Goal: Use online tool/utility

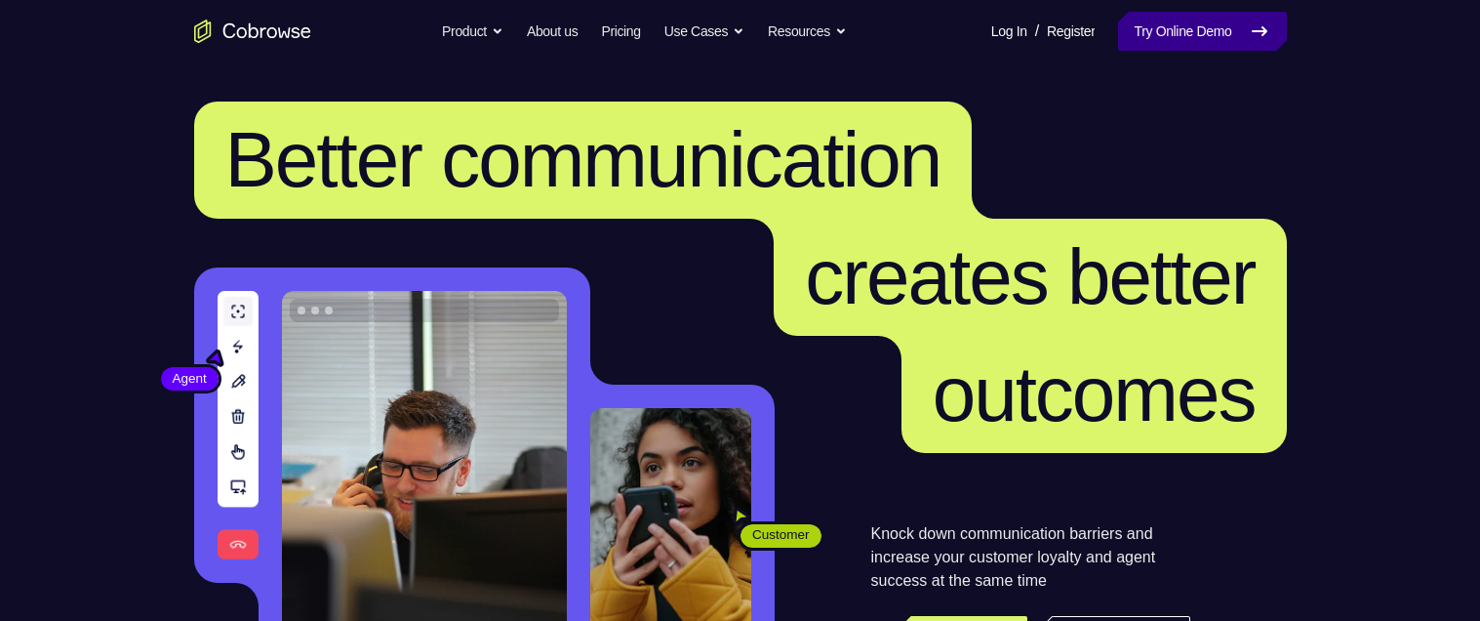
click at [1178, 27] on link "Try Online Demo" at bounding box center [1202, 31] width 168 height 39
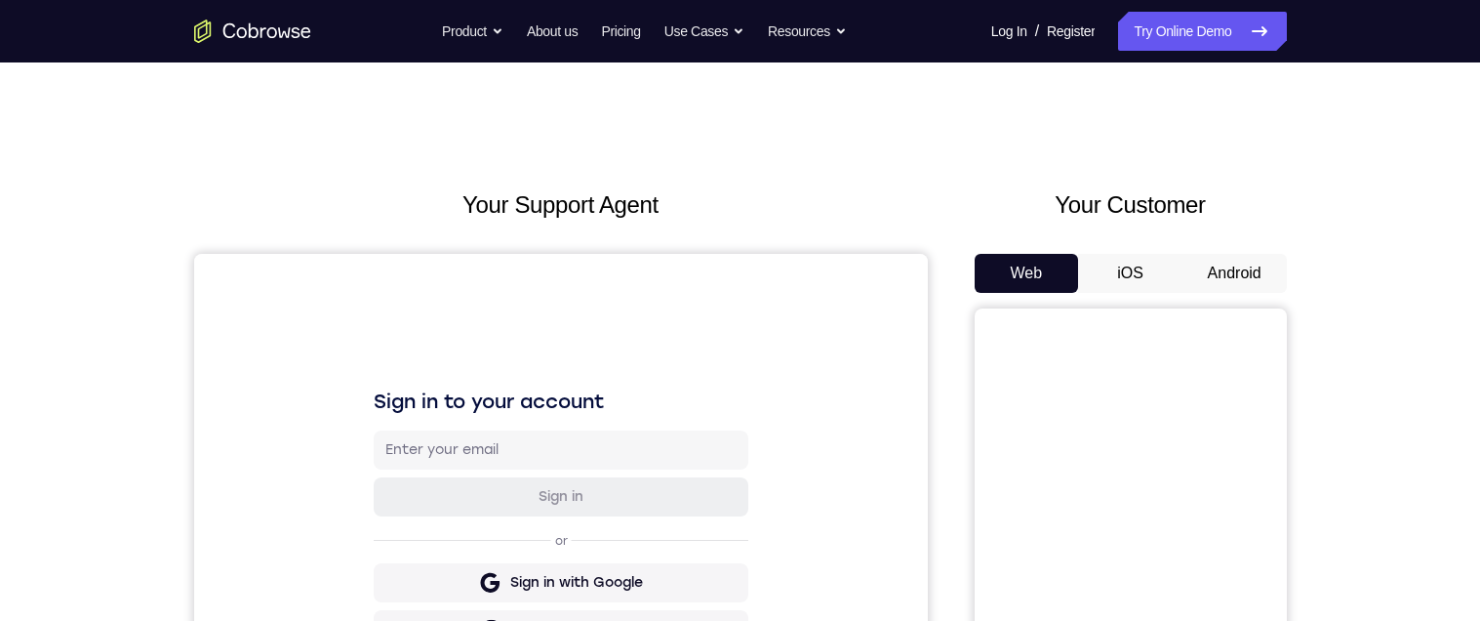
click at [1233, 268] on button "Android" at bounding box center [1235, 273] width 104 height 39
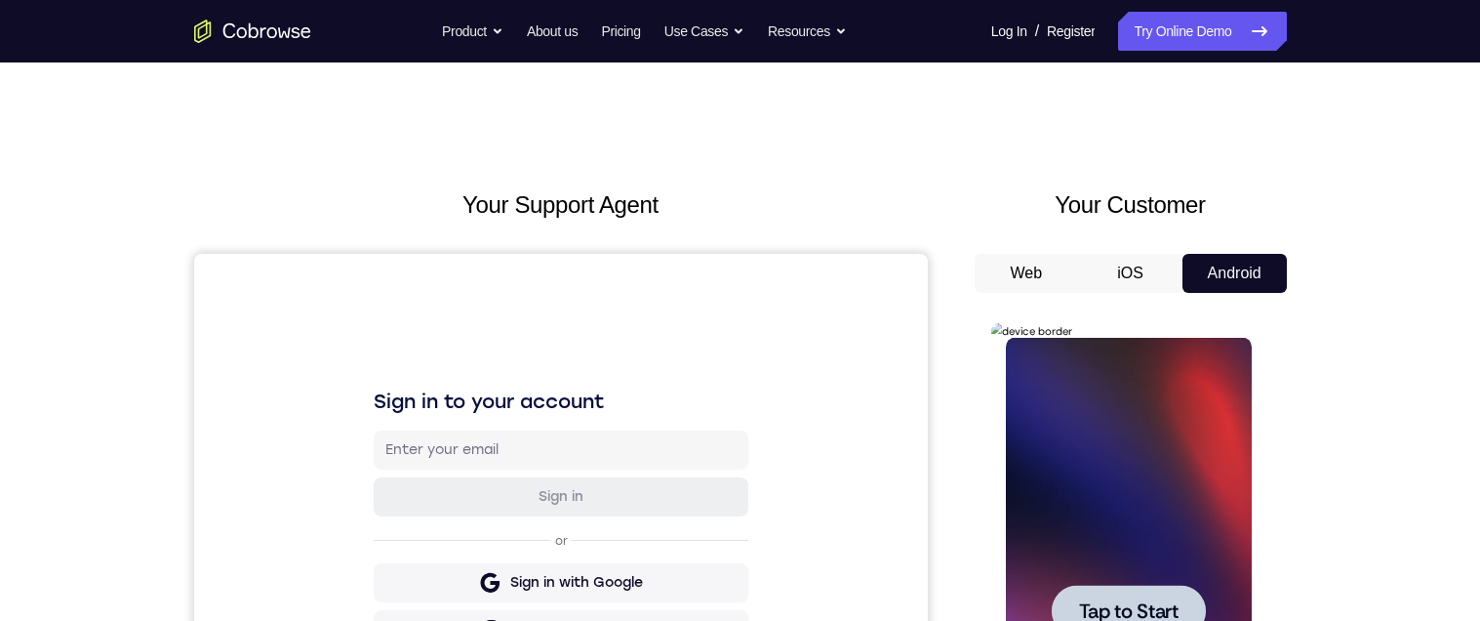
scroll to position [83, 0]
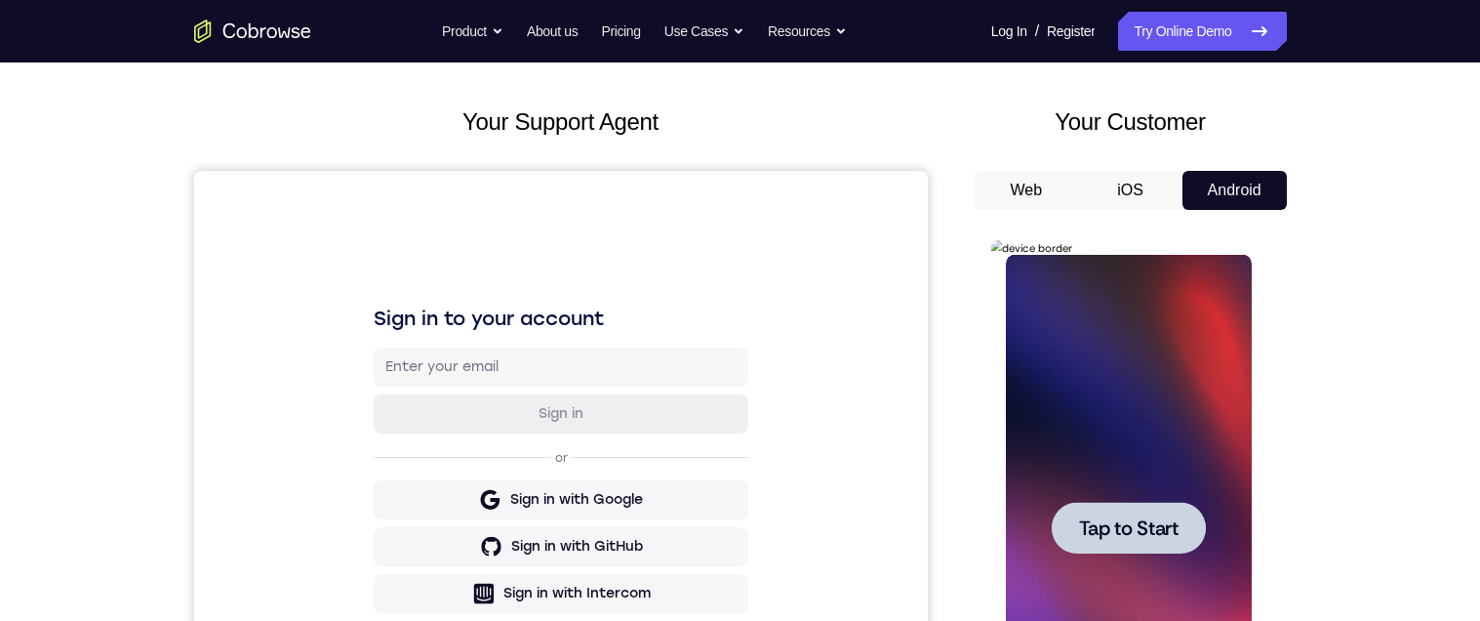
click at [1165, 538] on span "Tap to Start" at bounding box center [1129, 528] width 100 height 20
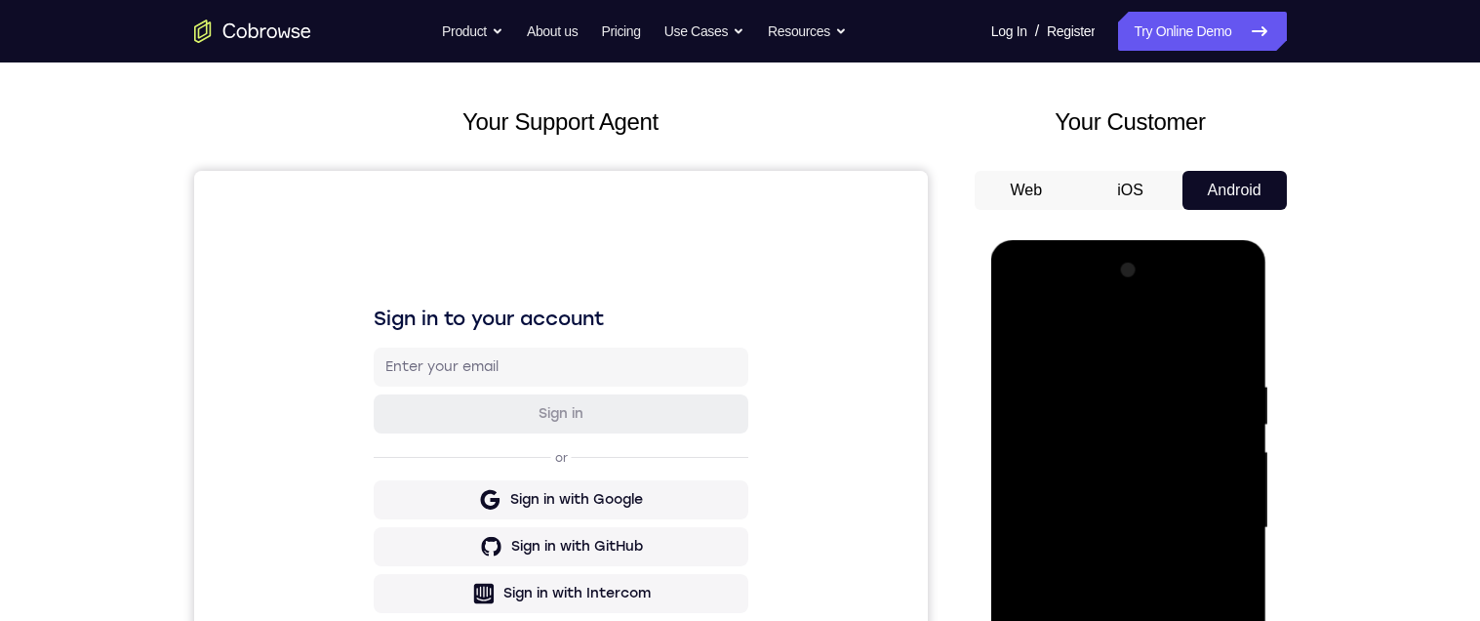
click at [1132, 620] on div at bounding box center [1129, 528] width 246 height 547
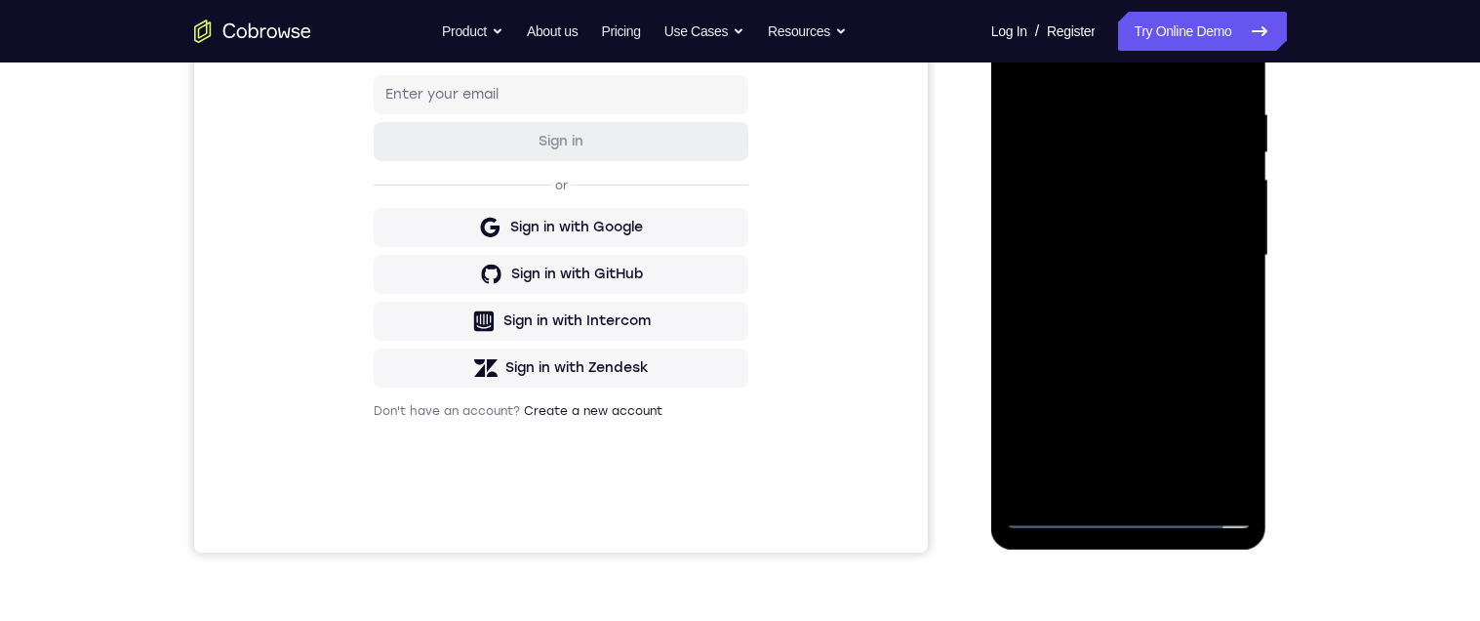
click at [1223, 434] on div at bounding box center [1129, 255] width 246 height 547
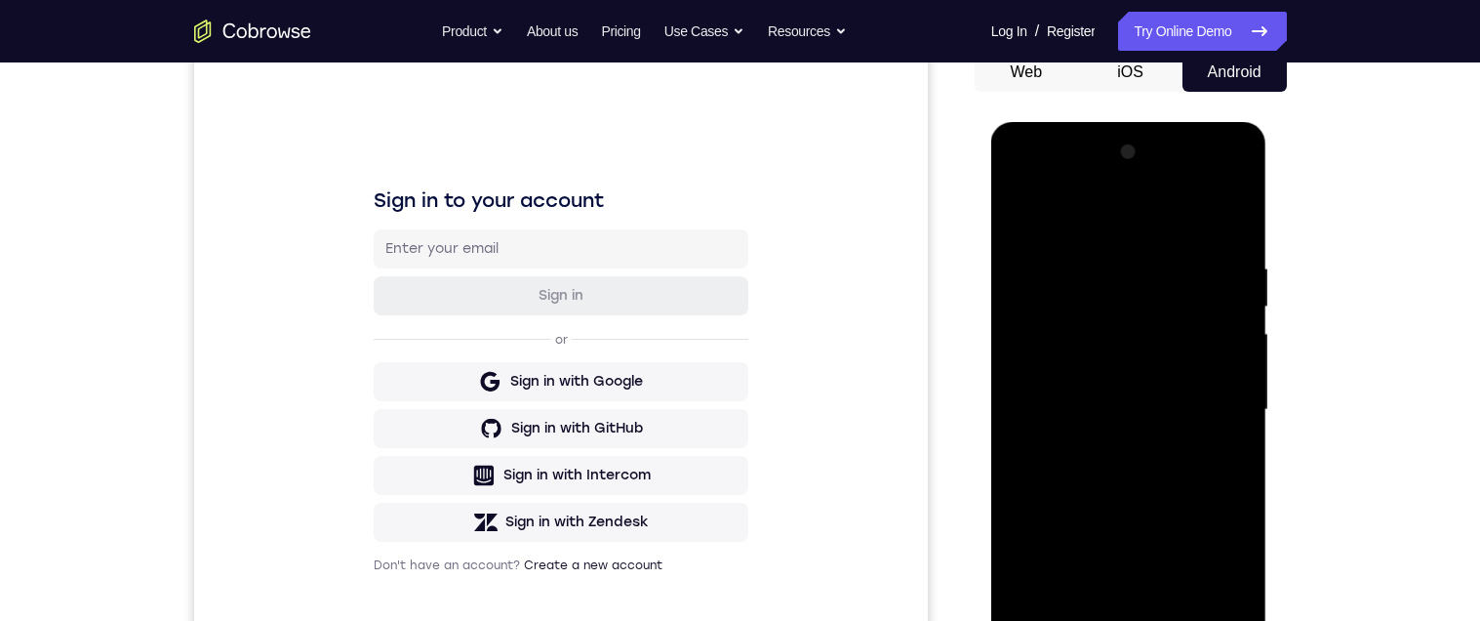
click at [1059, 216] on div at bounding box center [1129, 410] width 246 height 547
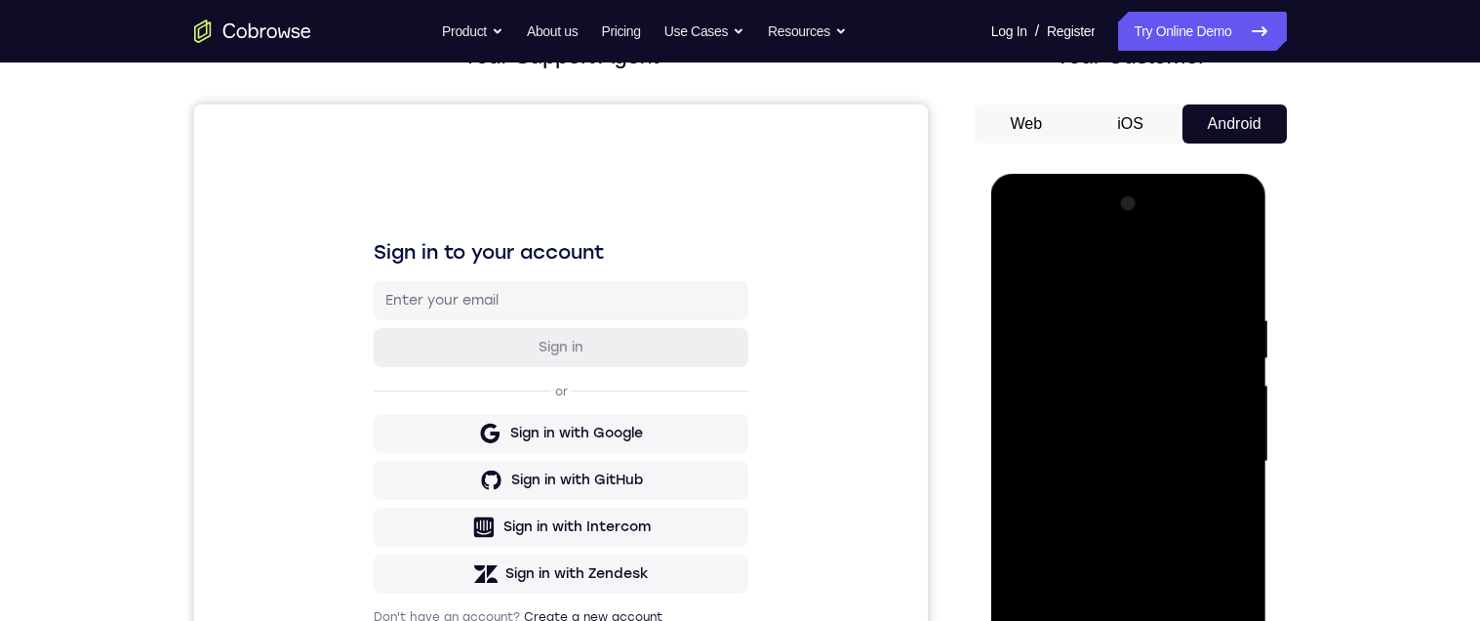
click at [1208, 446] on div at bounding box center [1129, 461] width 246 height 547
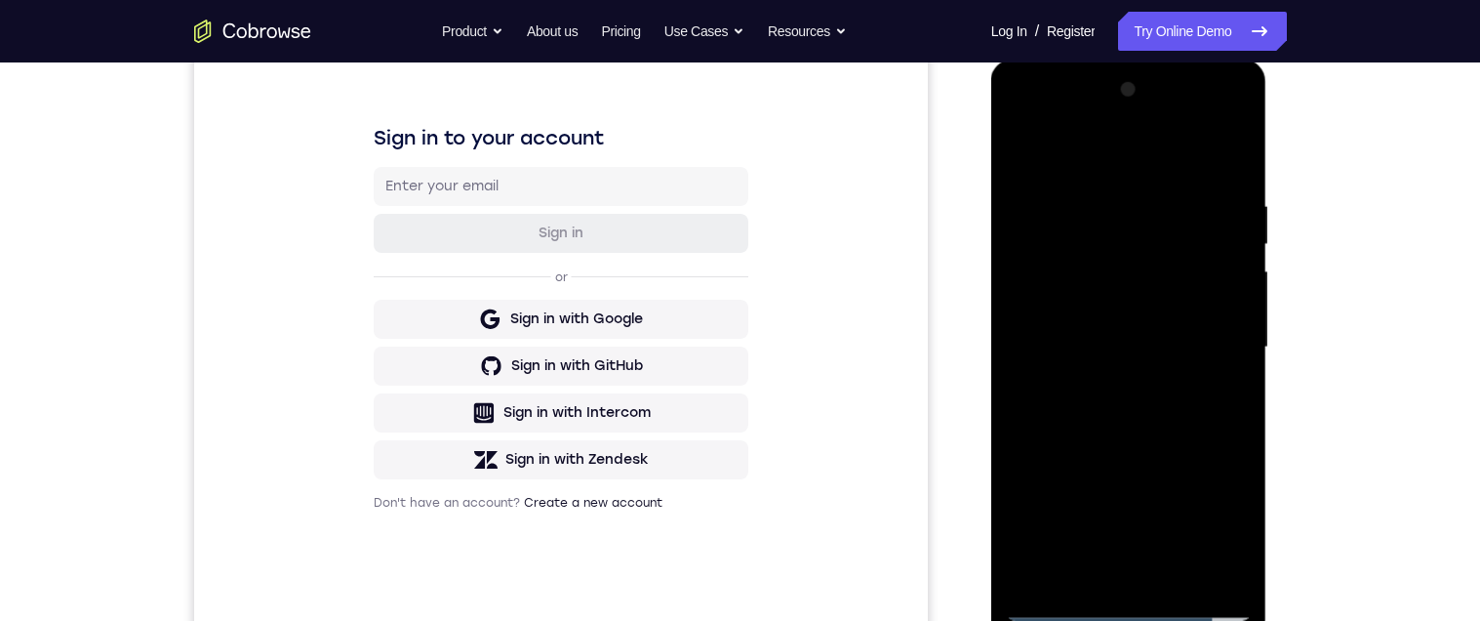
click at [1104, 570] on div at bounding box center [1129, 347] width 246 height 547
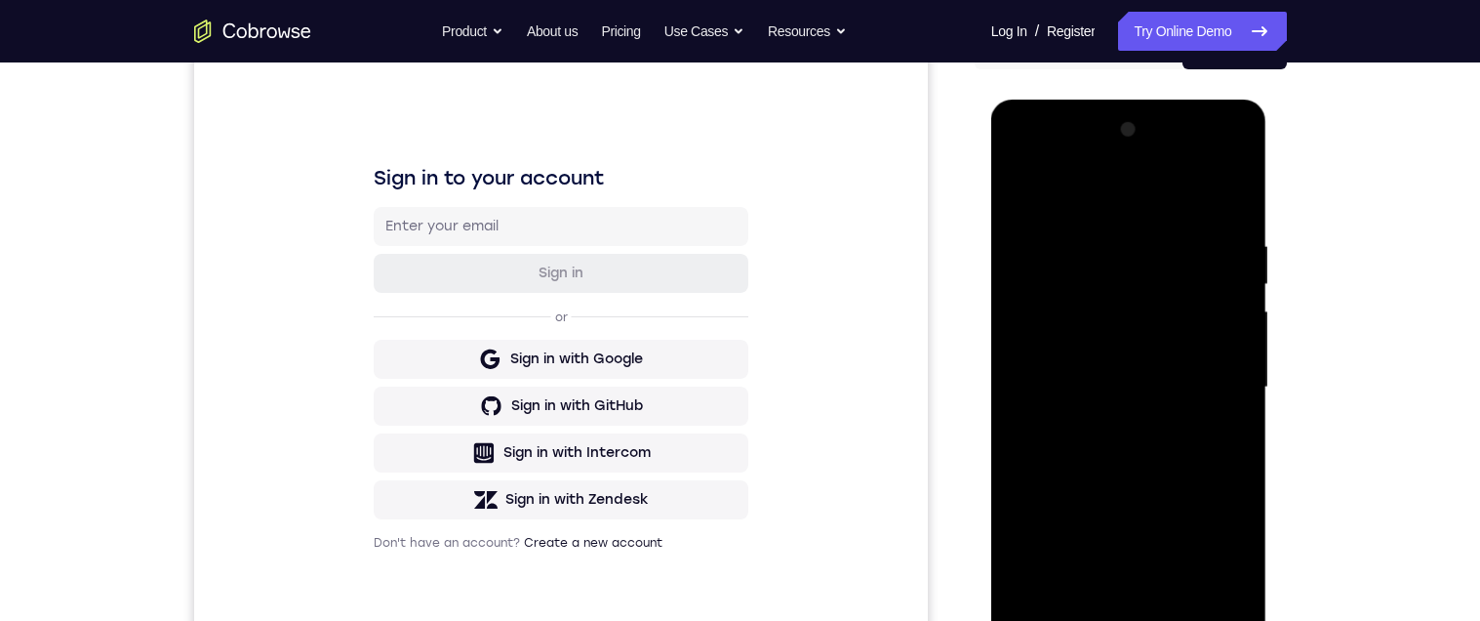
scroll to position [208, 0]
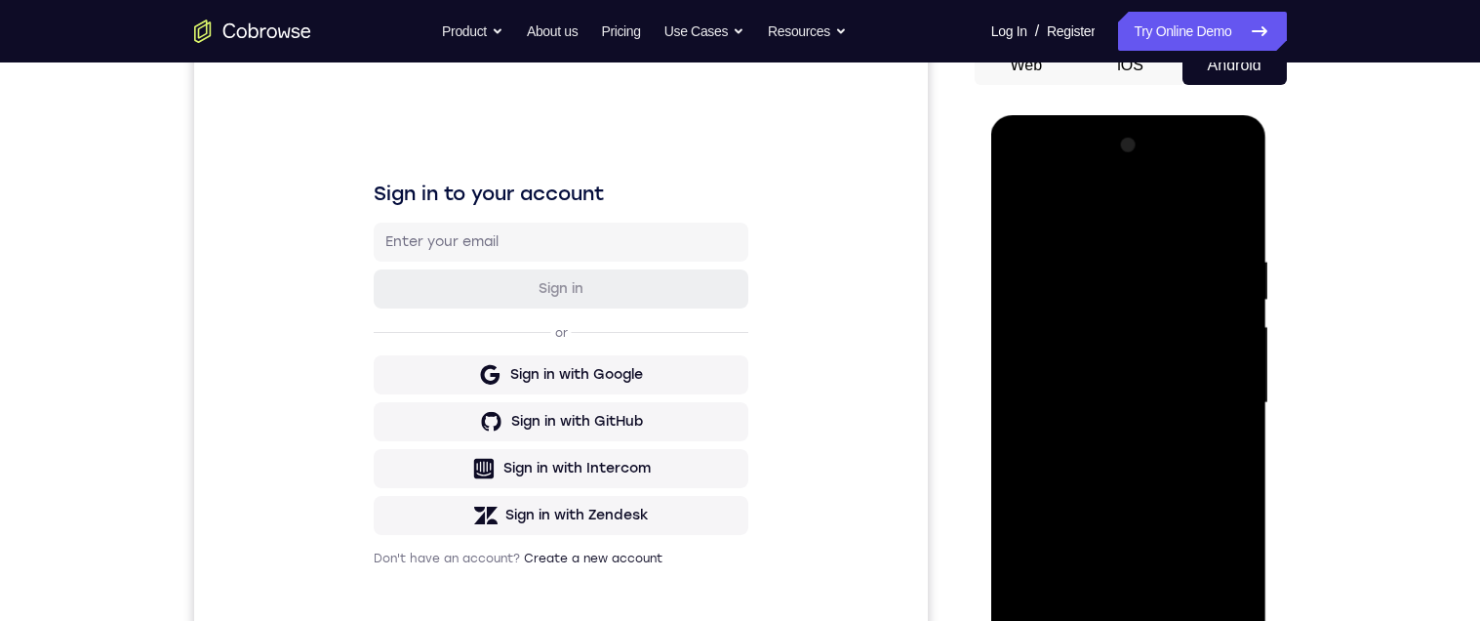
click at [1031, 385] on div at bounding box center [1129, 403] width 246 height 547
click at [1046, 362] on div at bounding box center [1129, 403] width 246 height 547
click at [1063, 400] on div at bounding box center [1129, 403] width 246 height 547
click at [1075, 464] on div at bounding box center [1129, 403] width 246 height 547
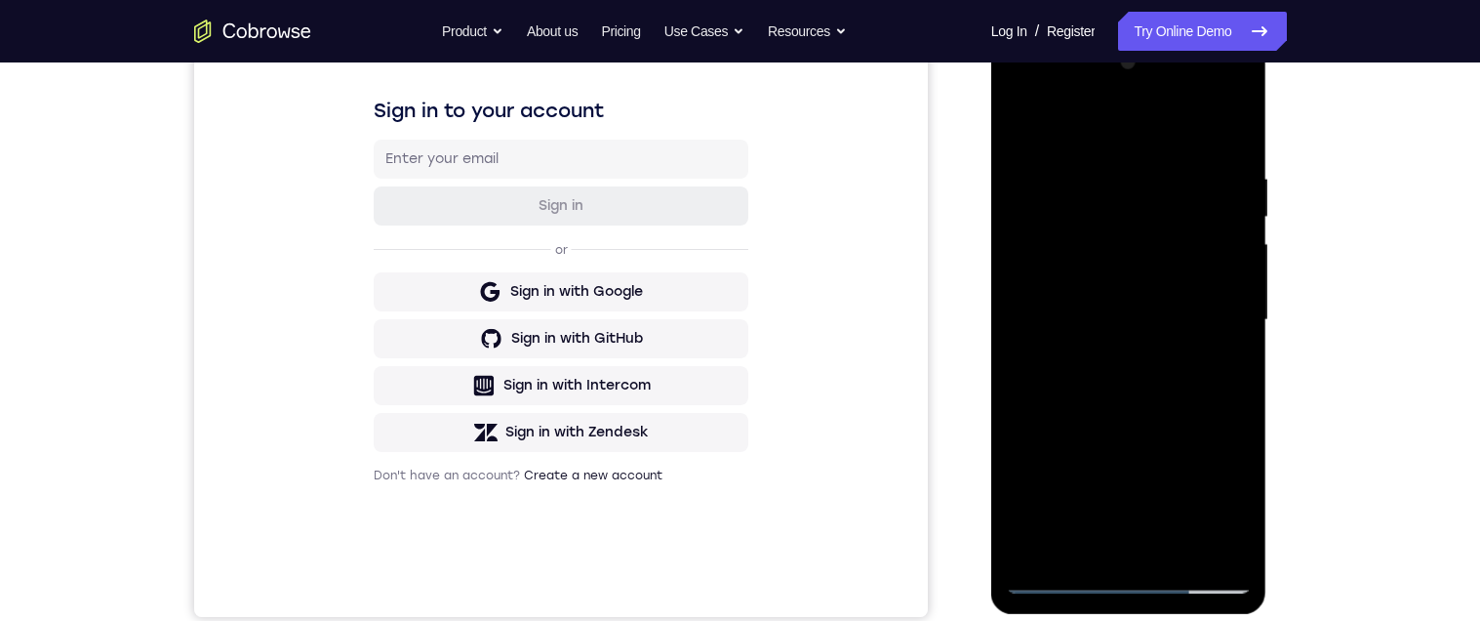
scroll to position [344, 0]
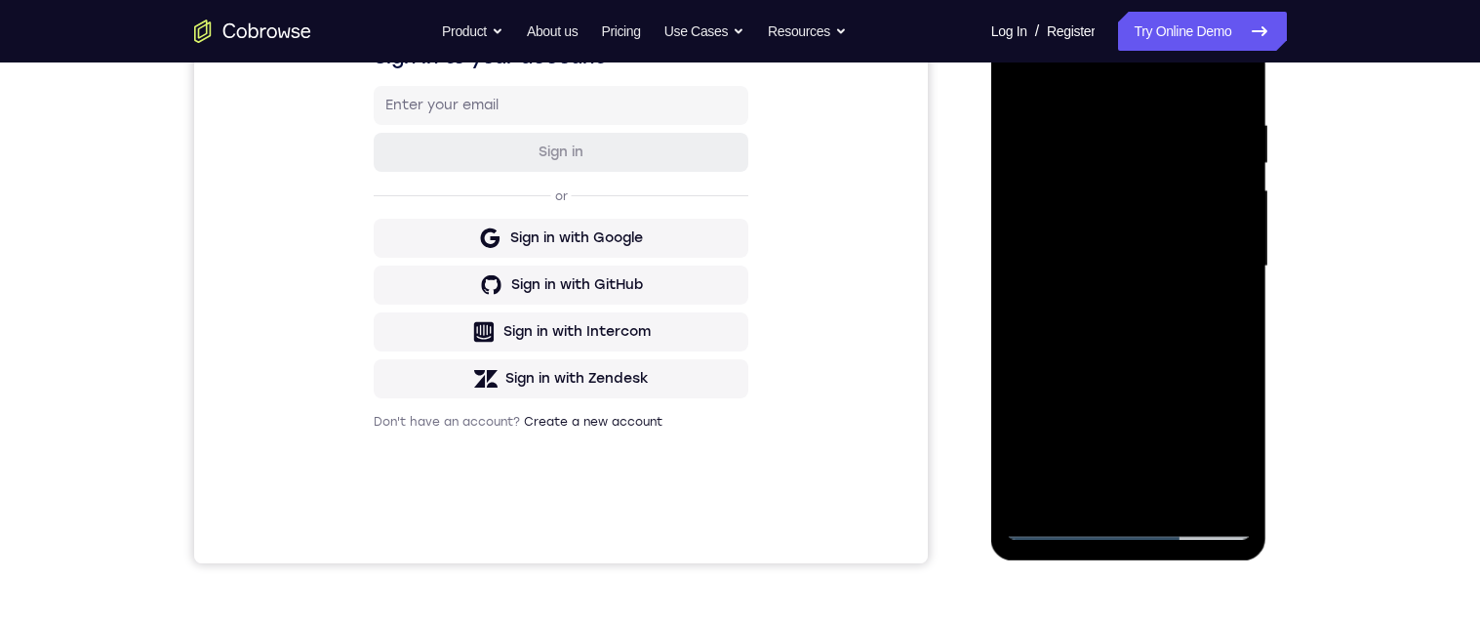
click at [1189, 493] on div at bounding box center [1129, 266] width 246 height 547
click at [1184, 344] on div at bounding box center [1129, 266] width 246 height 547
click at [1165, 302] on div at bounding box center [1129, 266] width 246 height 547
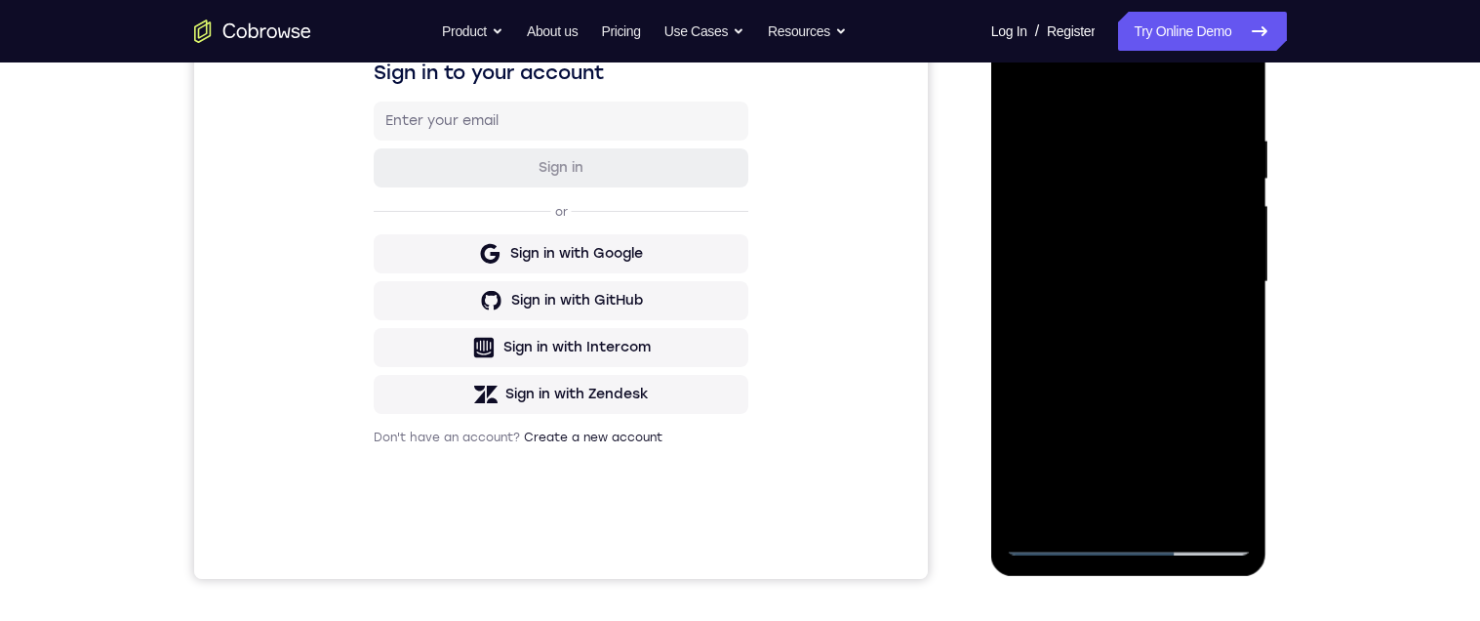
scroll to position [290, 0]
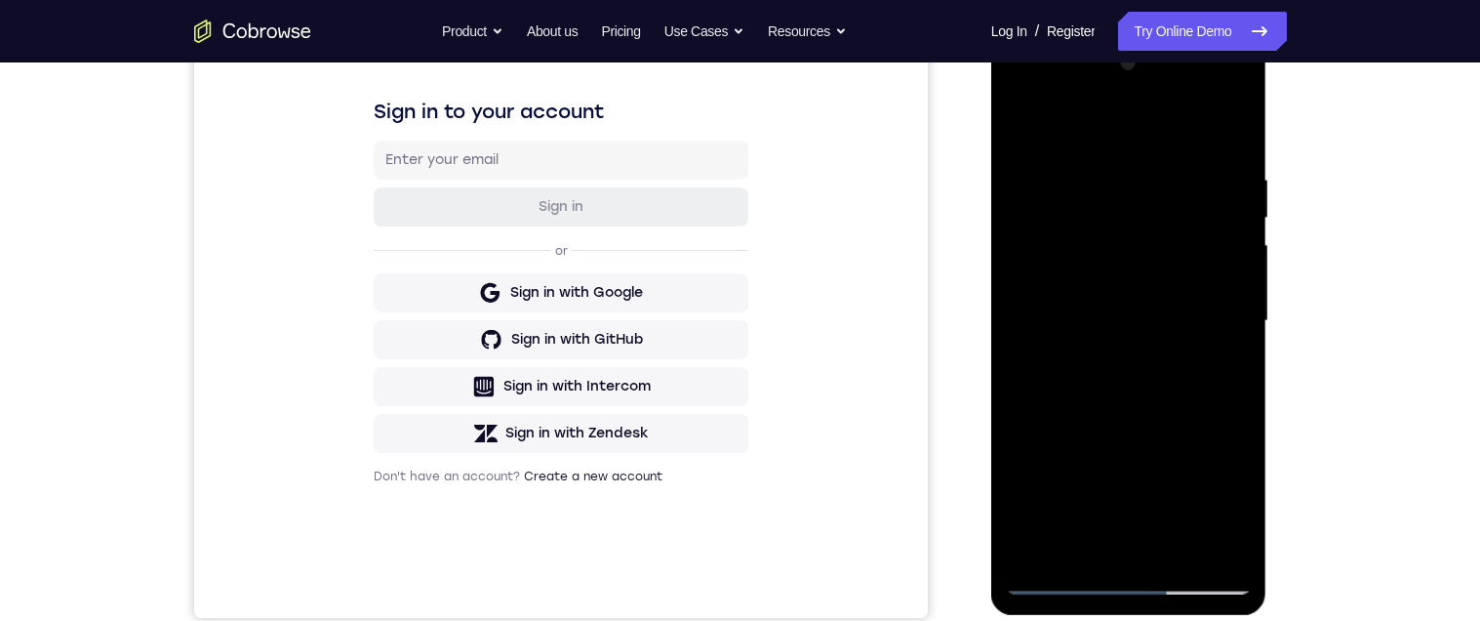
click at [1028, 124] on div at bounding box center [1129, 321] width 246 height 547
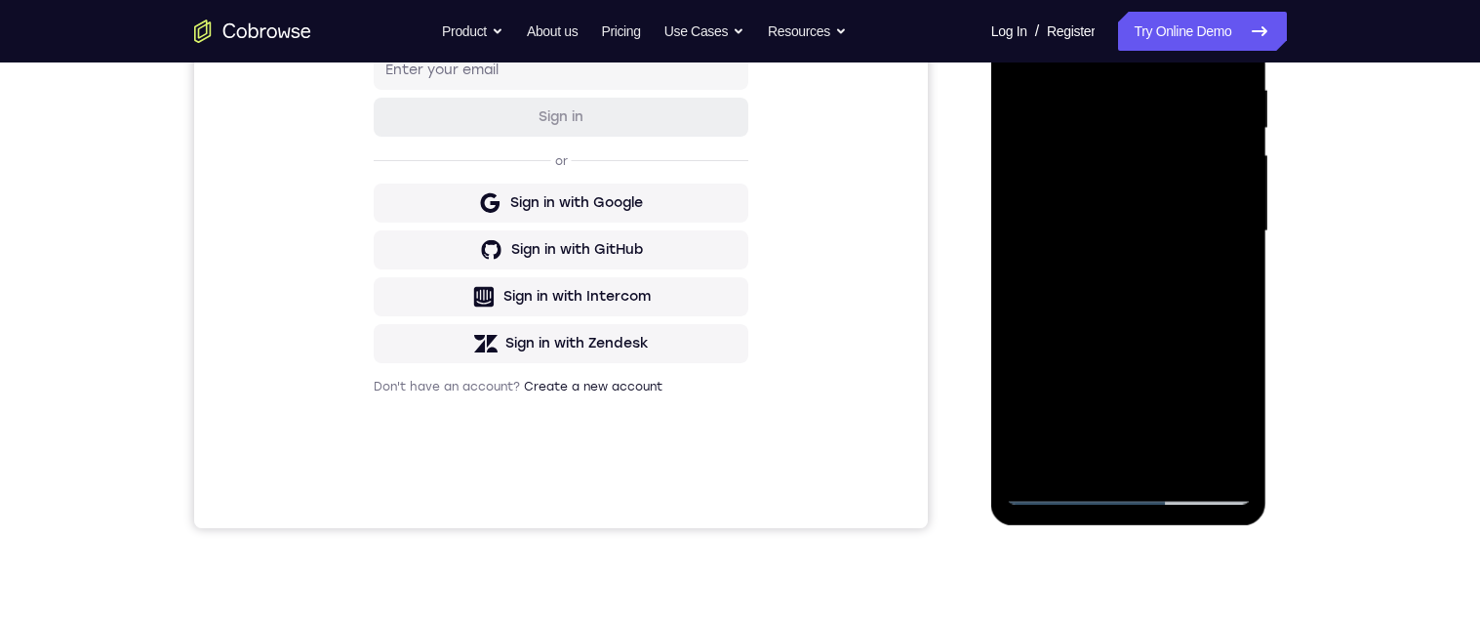
click at [1222, 464] on div at bounding box center [1129, 231] width 246 height 547
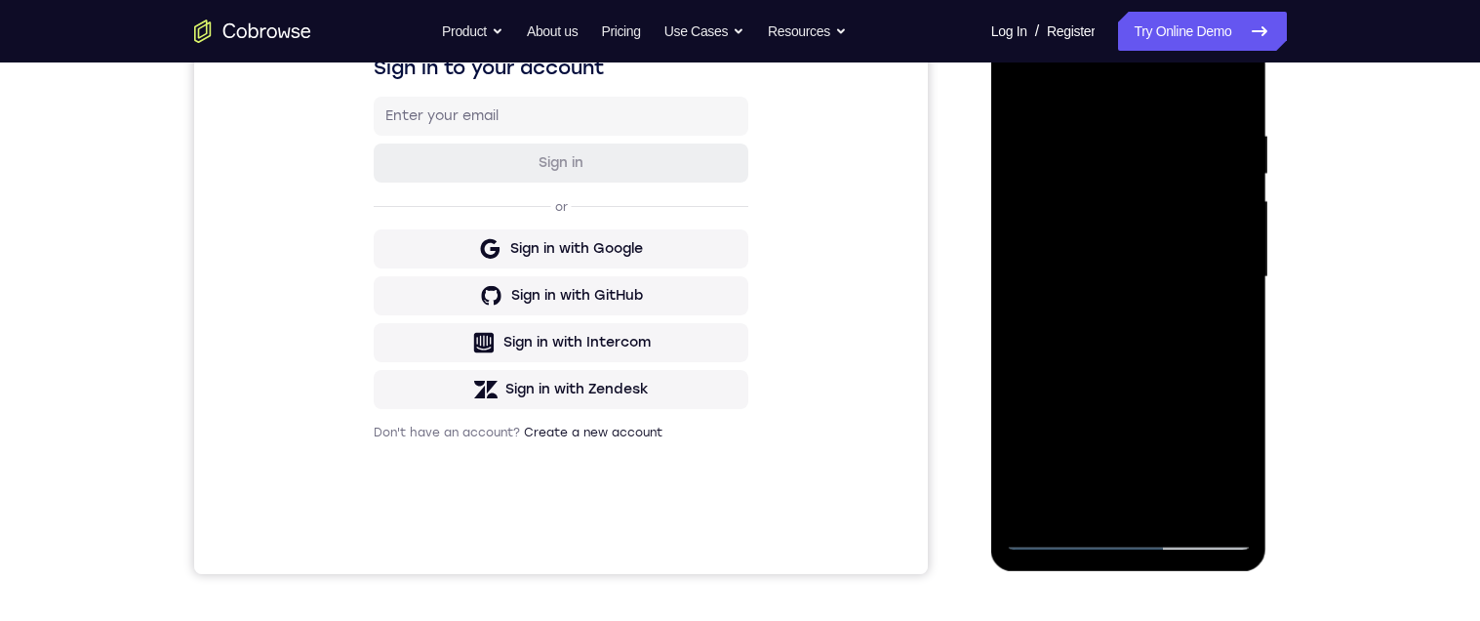
scroll to position [254, 0]
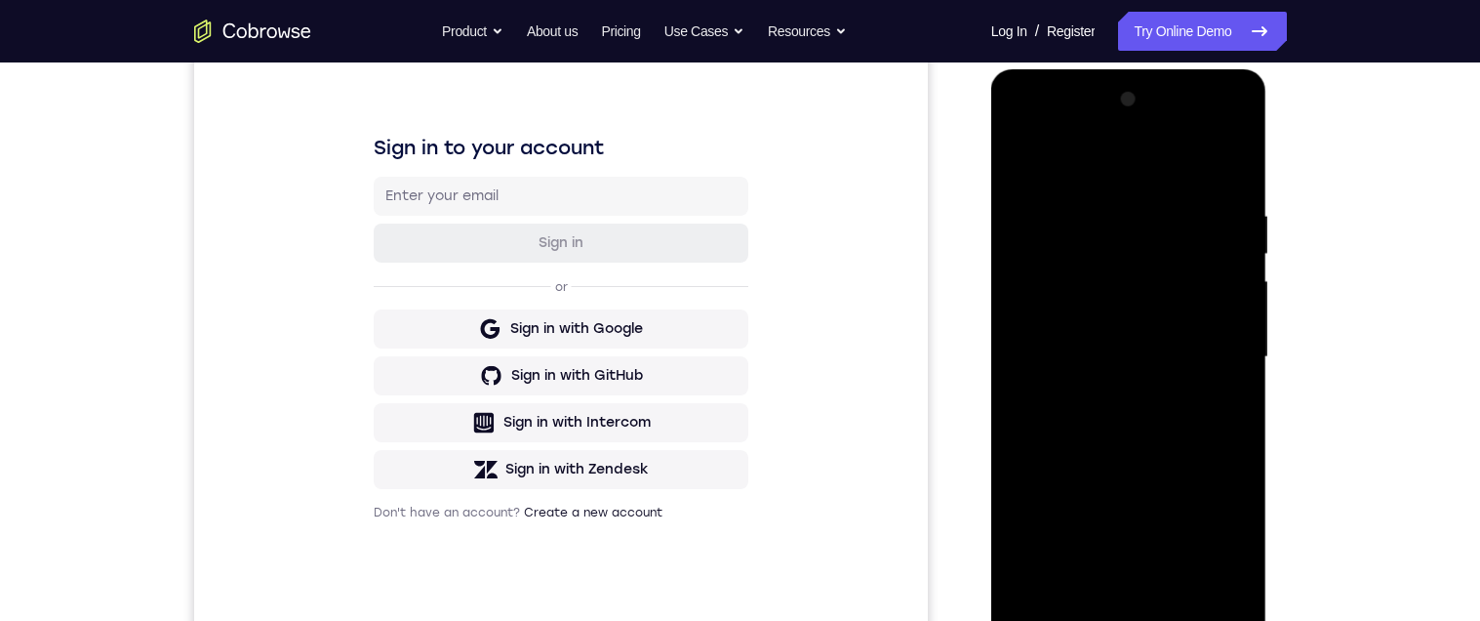
click at [1026, 160] on div at bounding box center [1129, 357] width 246 height 547
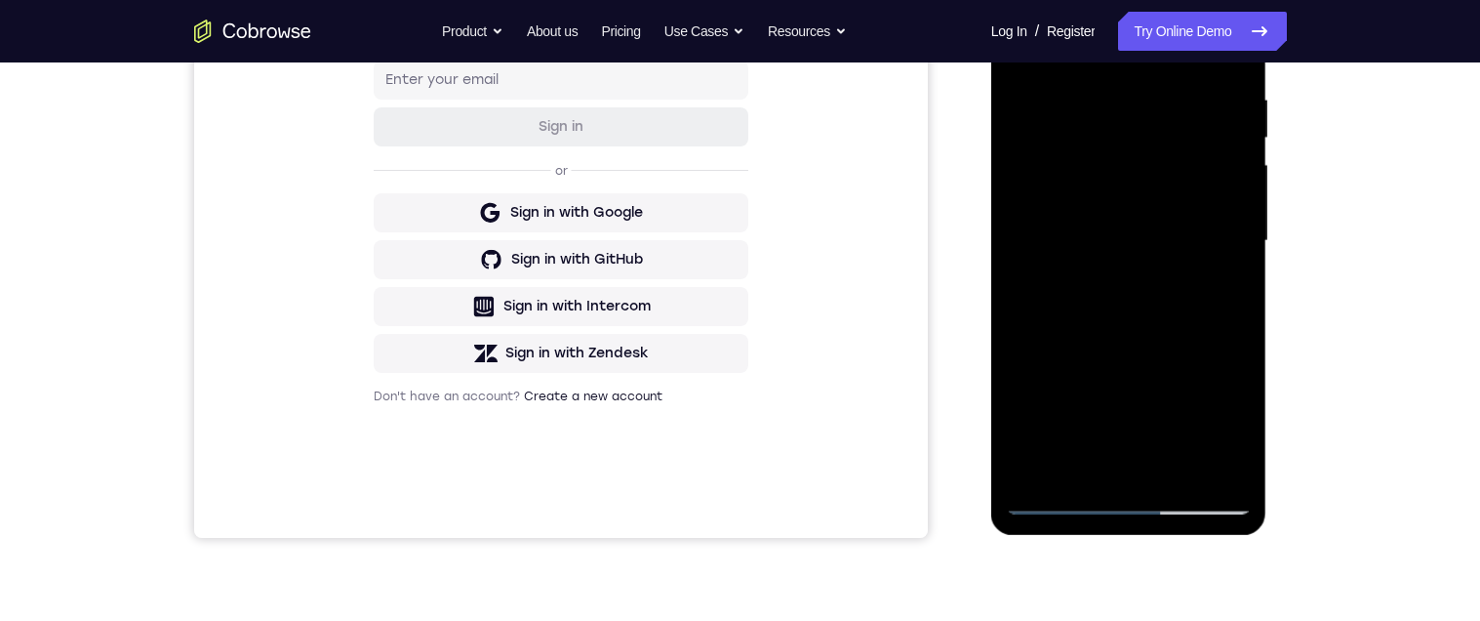
scroll to position [425, 0]
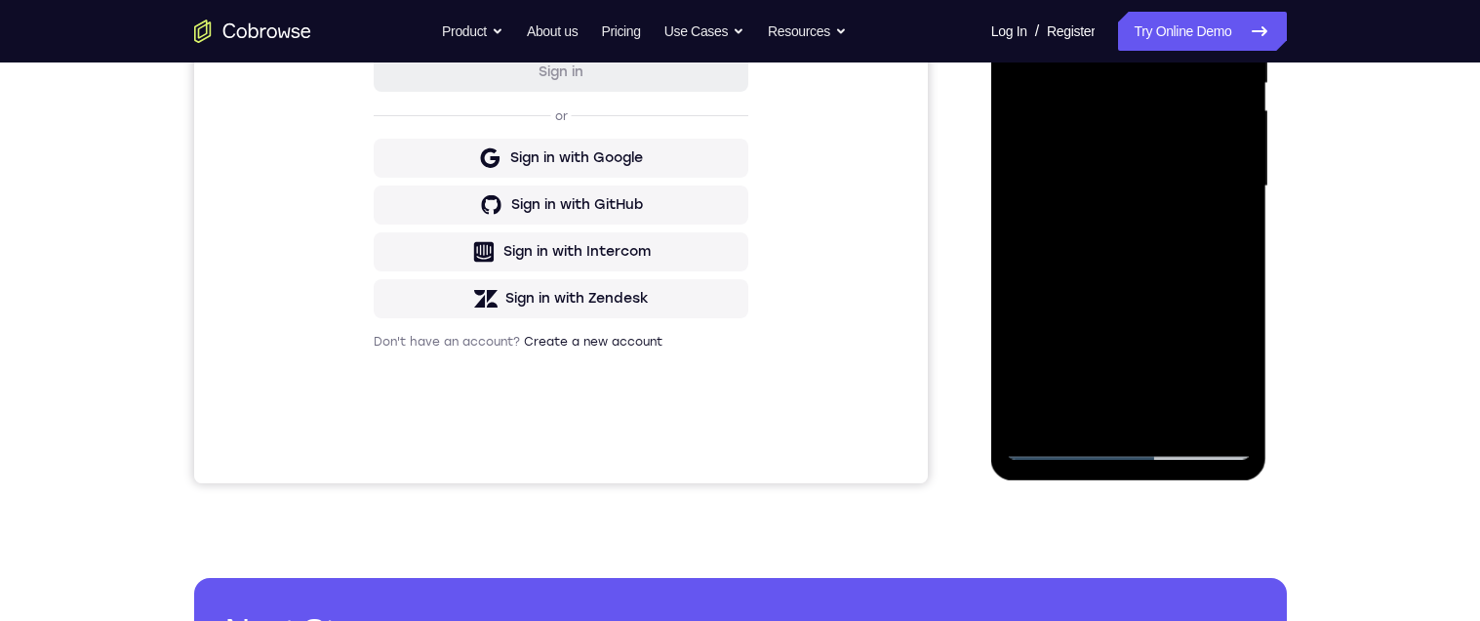
click at [1042, 363] on div at bounding box center [1129, 186] width 246 height 547
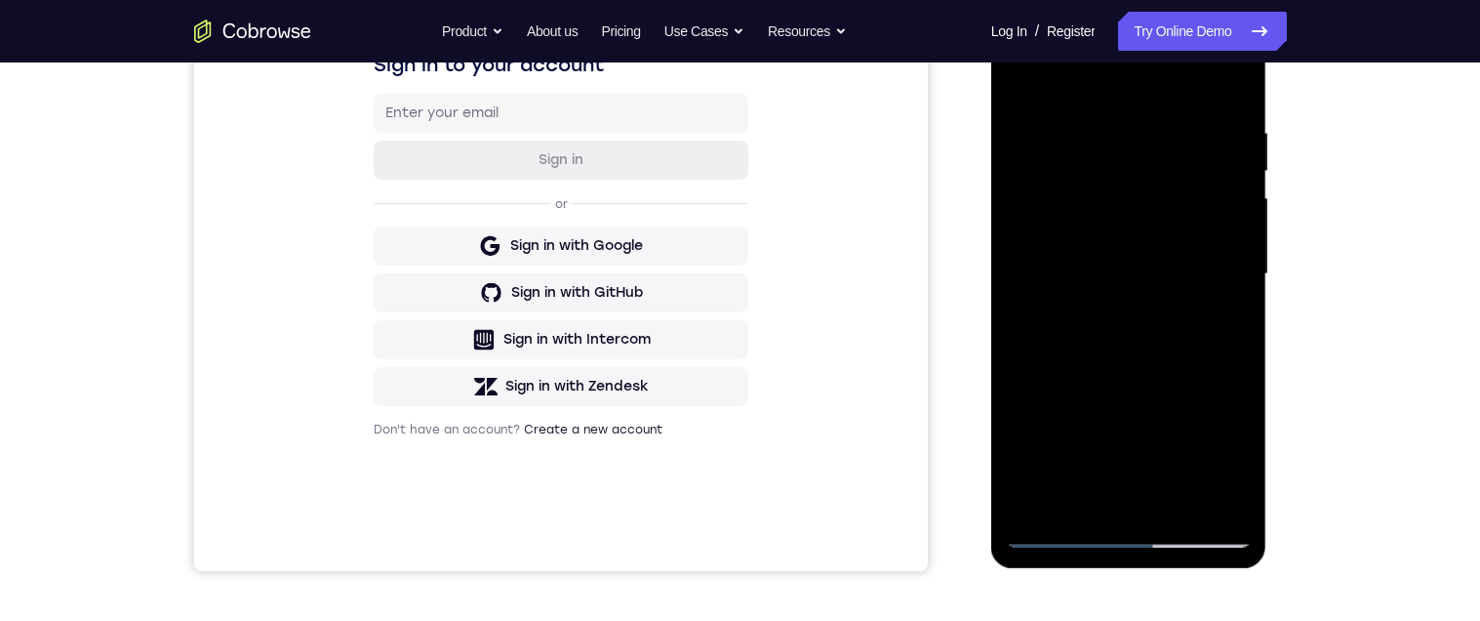
click at [1162, 310] on div at bounding box center [1129, 274] width 246 height 547
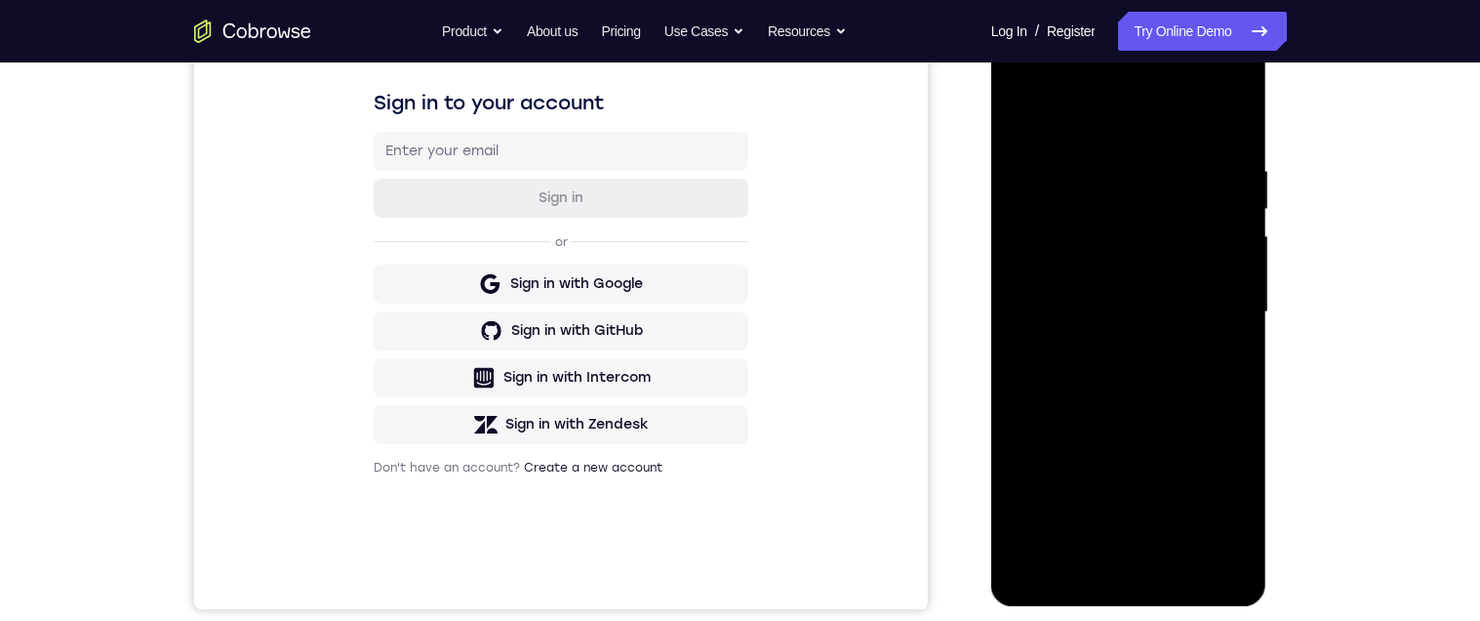
scroll to position [233, 0]
